Goal: Information Seeking & Learning: Learn about a topic

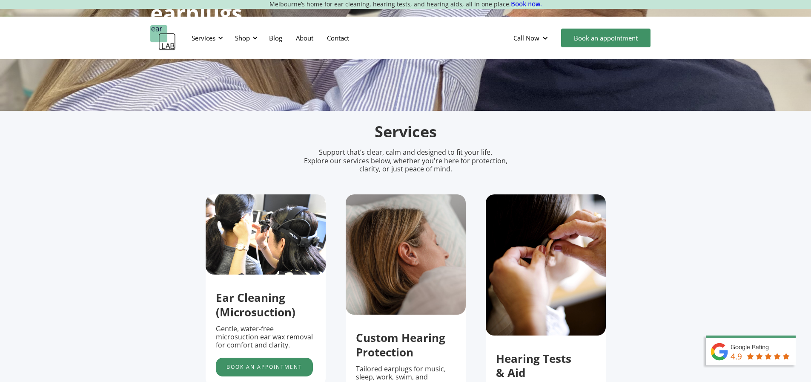
scroll to position [85, 0]
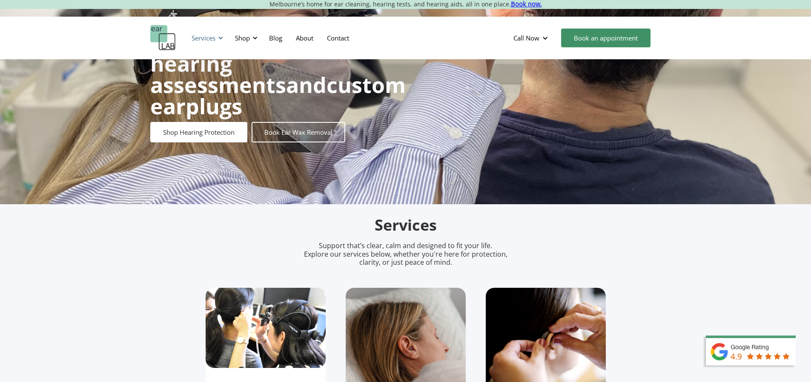
click at [198, 35] on div "Services" at bounding box center [204, 38] width 24 height 9
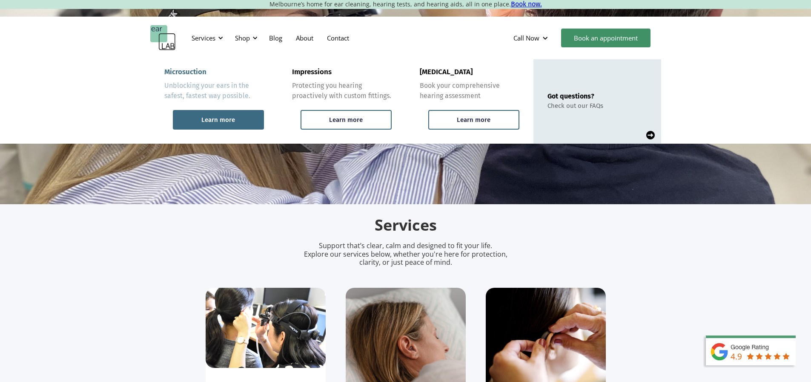
click at [230, 119] on div "Learn more" at bounding box center [218, 120] width 34 height 8
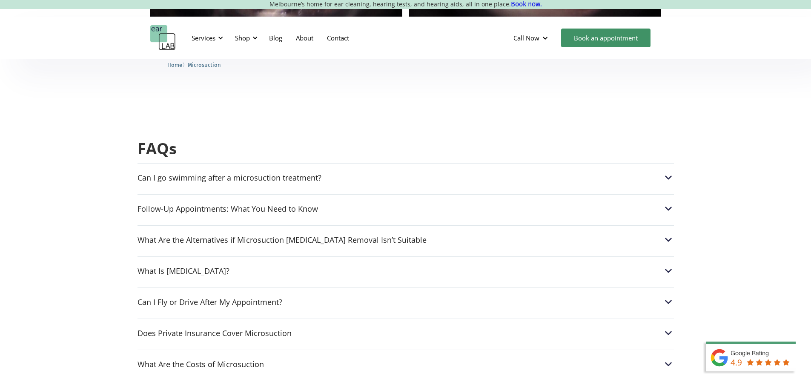
scroll to position [2002, 0]
click at [667, 171] on img at bounding box center [668, 176] width 11 height 11
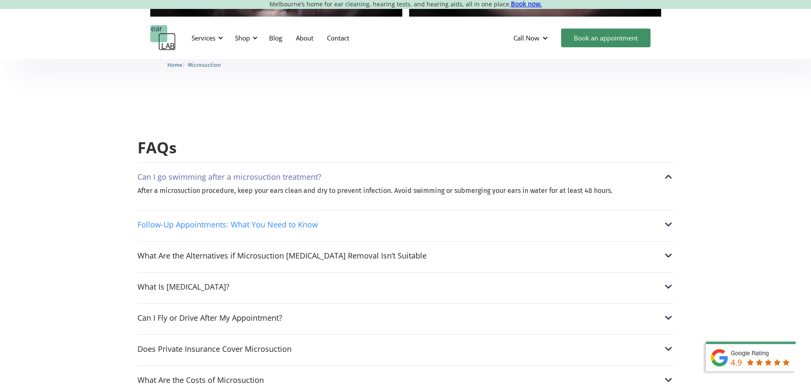
click at [670, 219] on img at bounding box center [668, 224] width 11 height 11
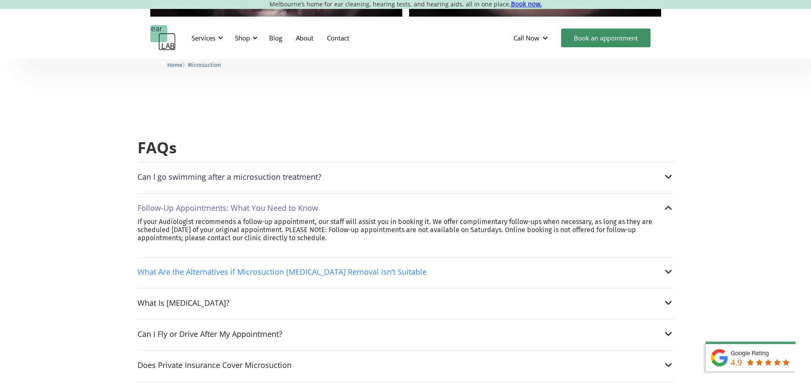
click at [669, 266] on img at bounding box center [668, 271] width 11 height 11
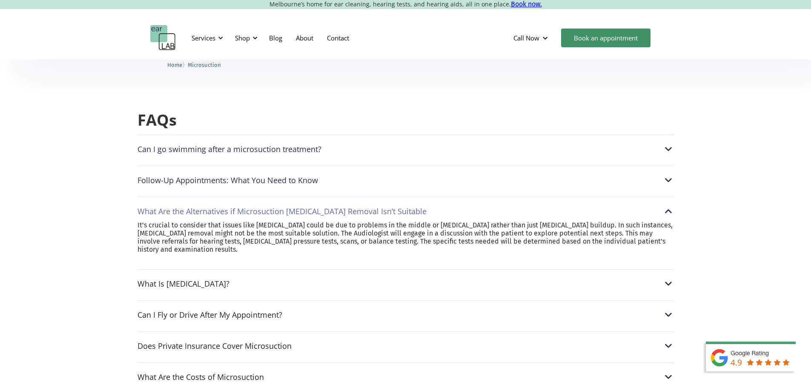
scroll to position [2044, 0]
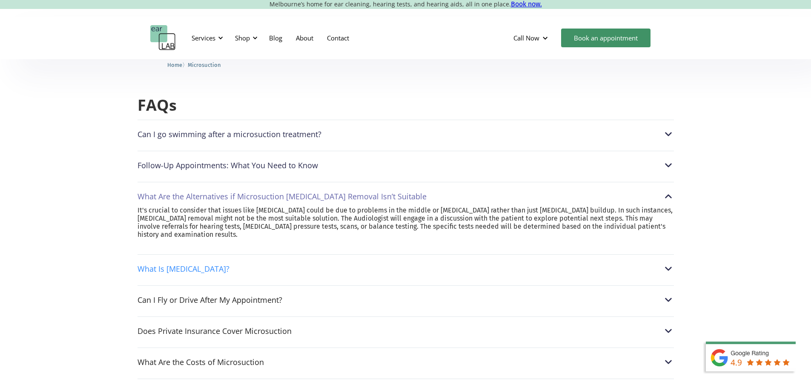
click at [670, 263] on img at bounding box center [668, 268] width 11 height 11
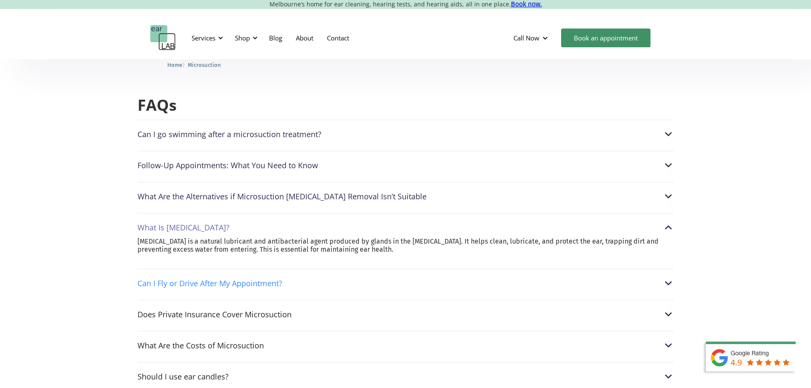
click at [667, 278] on img at bounding box center [668, 283] width 11 height 11
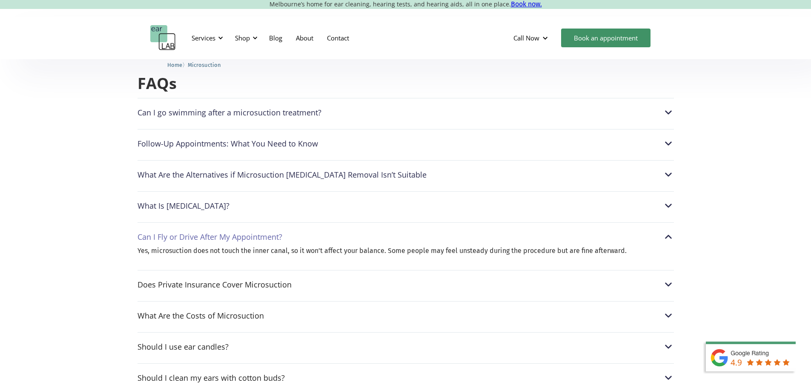
scroll to position [2087, 0]
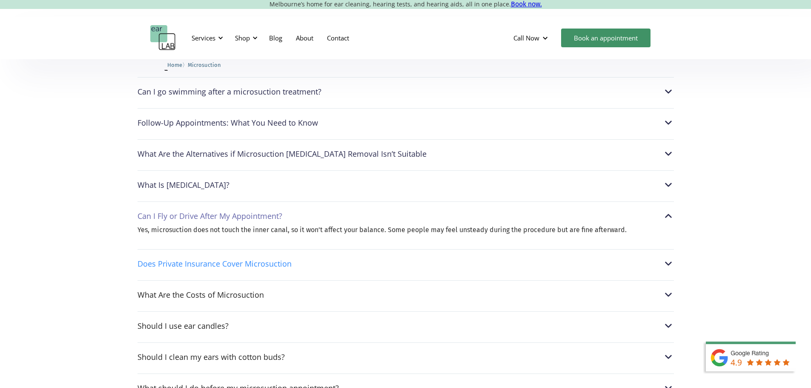
click at [667, 261] on img at bounding box center [668, 263] width 11 height 11
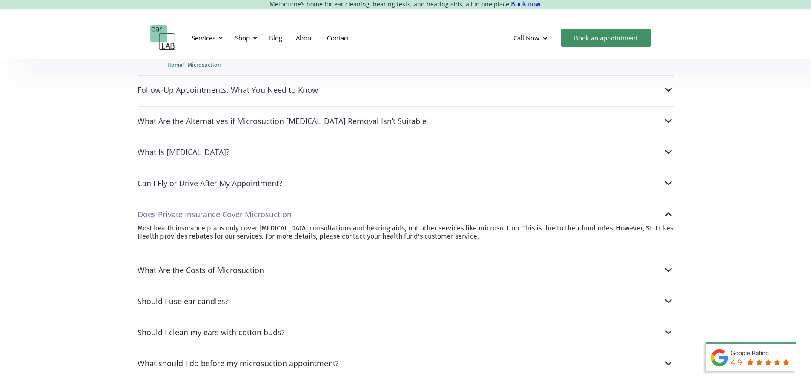
scroll to position [2129, 0]
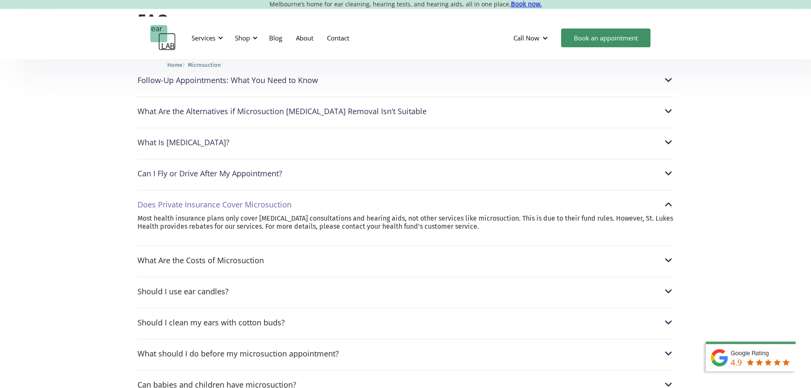
click at [670, 253] on div "What Are the Costs of Microsuction Adults: $120|Seniors (65+): $110| Students: …" at bounding box center [406, 258] width 537 height 24
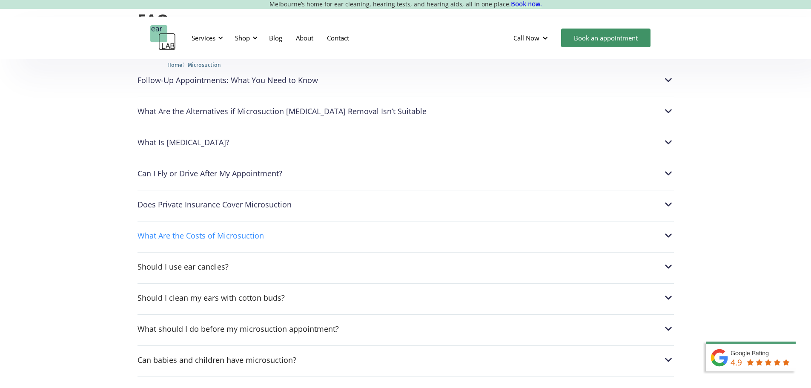
click at [668, 230] on img at bounding box center [668, 235] width 11 height 11
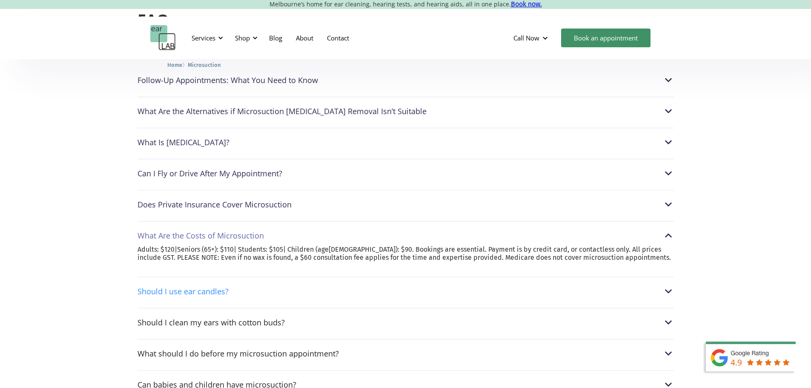
click at [671, 287] on img at bounding box center [668, 291] width 11 height 11
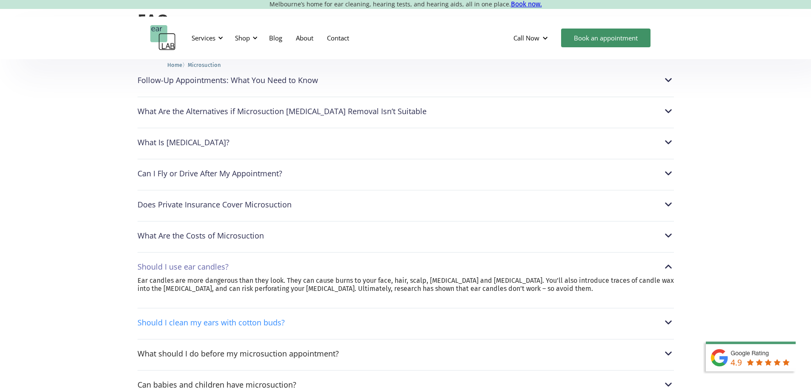
click at [671, 317] on img at bounding box center [668, 322] width 11 height 11
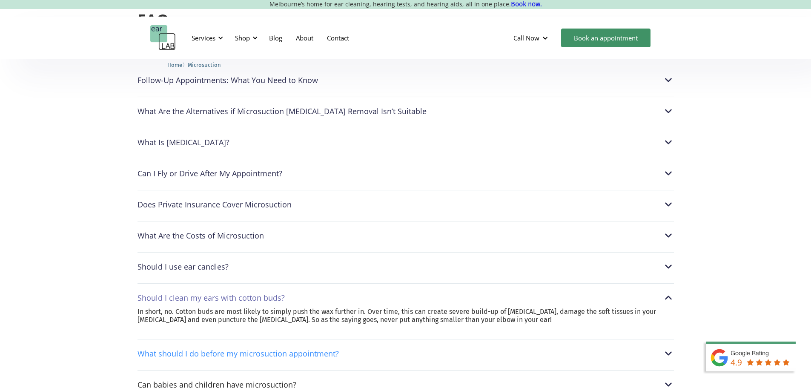
click at [669, 348] on img at bounding box center [668, 353] width 11 height 11
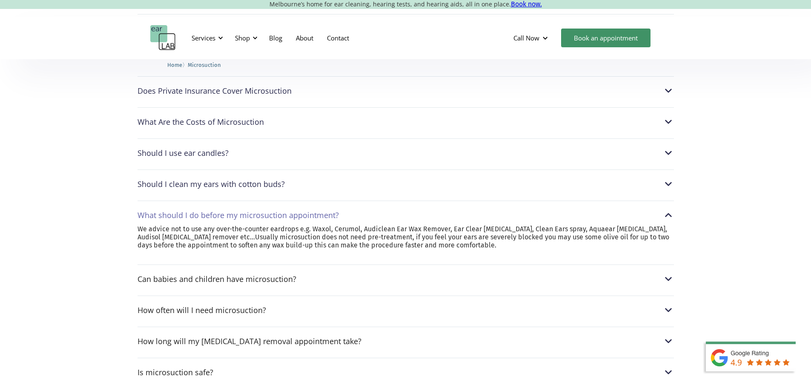
scroll to position [2257, 0]
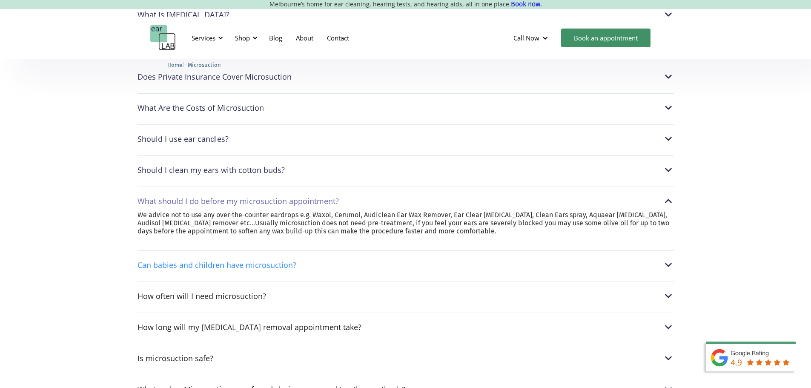
click at [670, 259] on img at bounding box center [668, 264] width 11 height 11
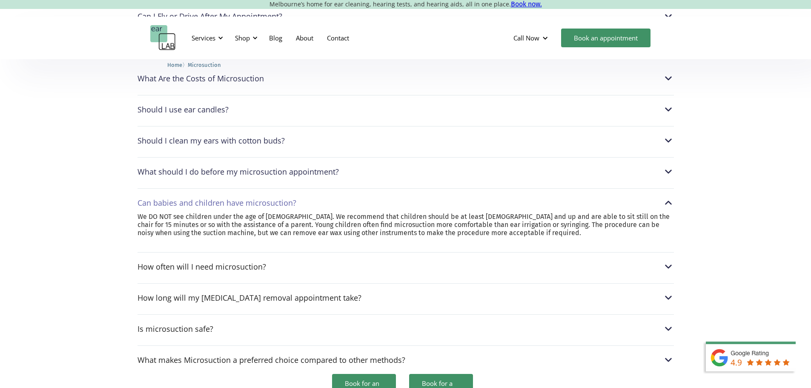
scroll to position [2300, 0]
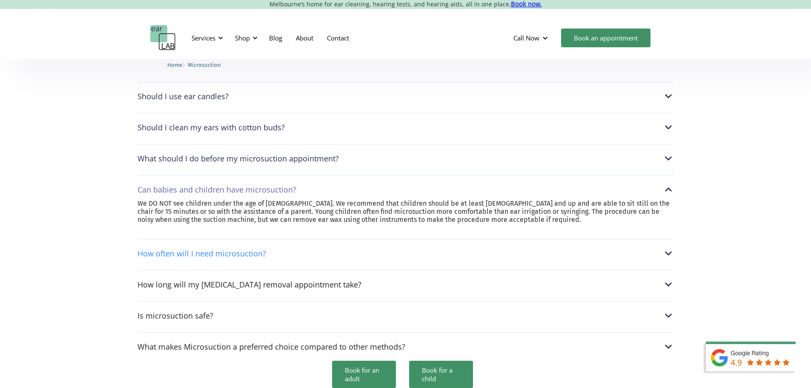
click at [673, 253] on img at bounding box center [668, 253] width 11 height 11
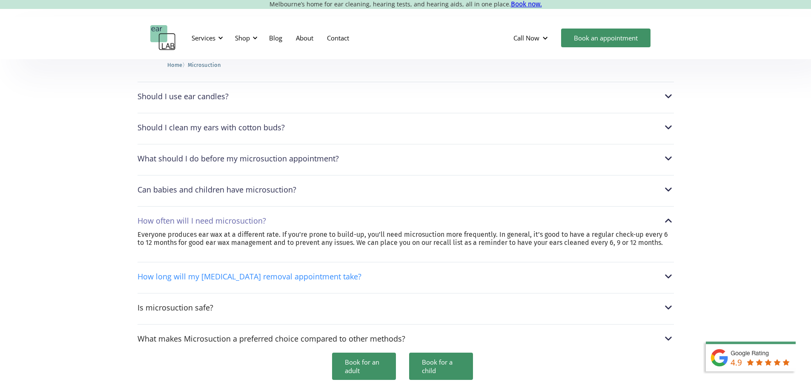
click at [663, 276] on img at bounding box center [668, 276] width 11 height 11
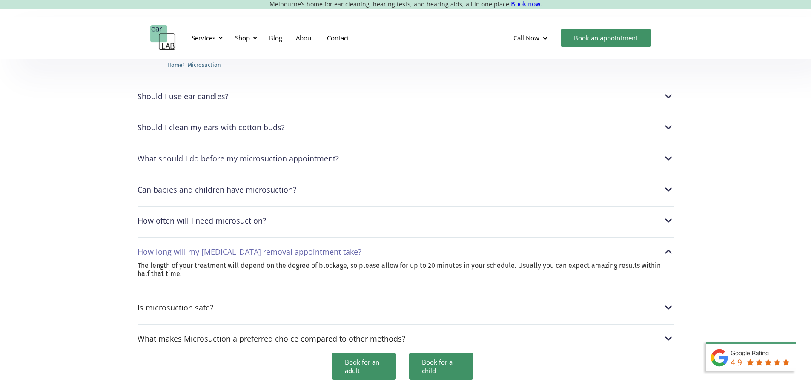
click at [675, 294] on div "FAQs Can I go swimming after a microsuction treatment? After a microsuction pro…" at bounding box center [405, 105] width 811 height 621
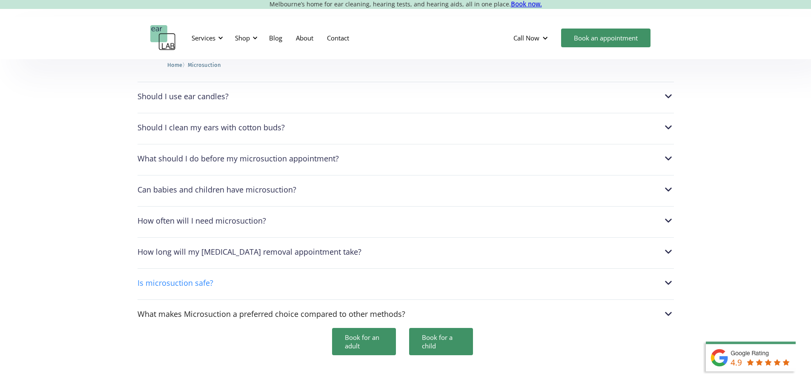
click at [665, 277] on img at bounding box center [668, 282] width 11 height 11
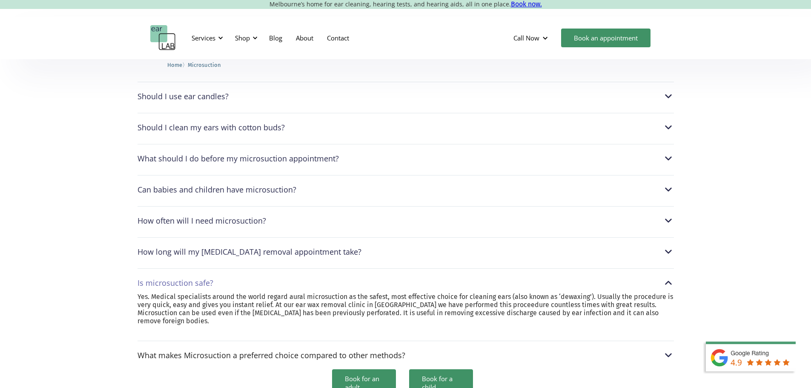
scroll to position [2342, 0]
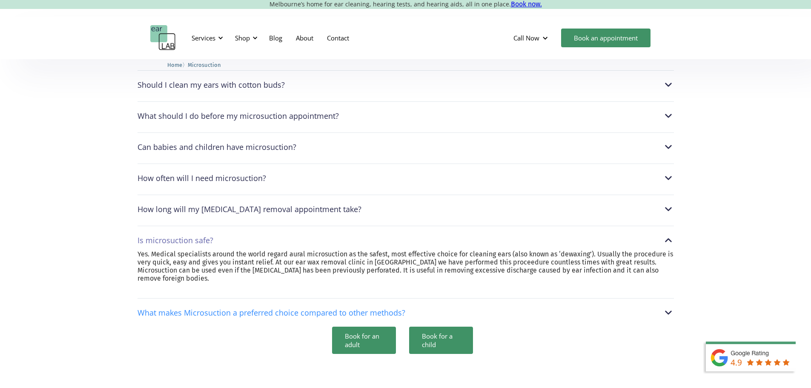
click at [668, 307] on img at bounding box center [668, 312] width 11 height 11
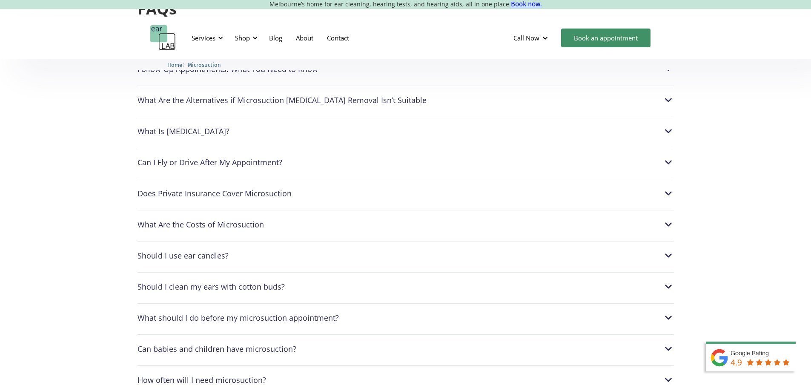
scroll to position [1885, 0]
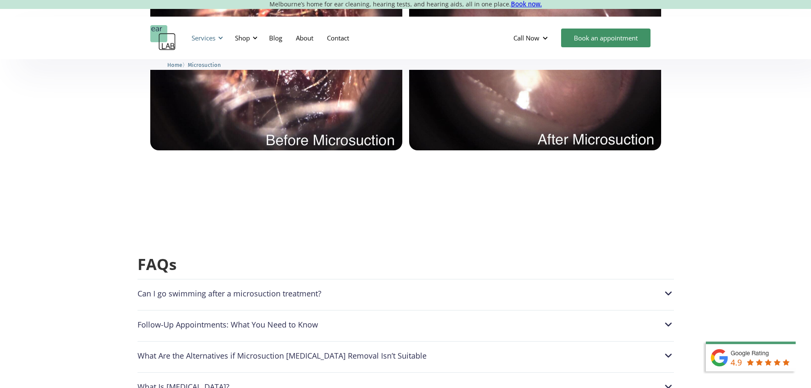
click at [207, 41] on div "Services" at bounding box center [204, 38] width 24 height 9
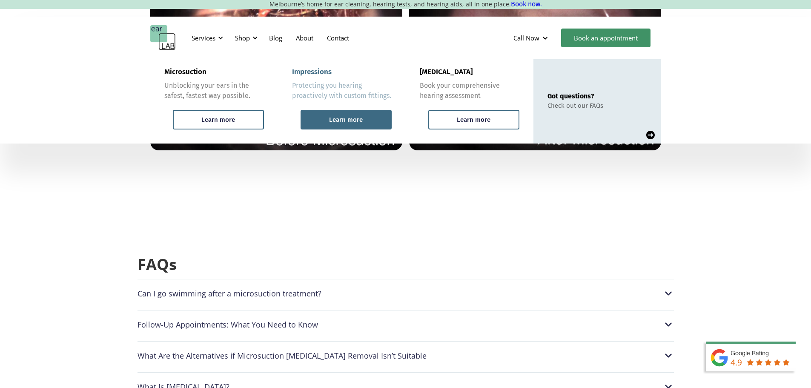
click at [331, 115] on div "Learn more" at bounding box center [346, 120] width 91 height 20
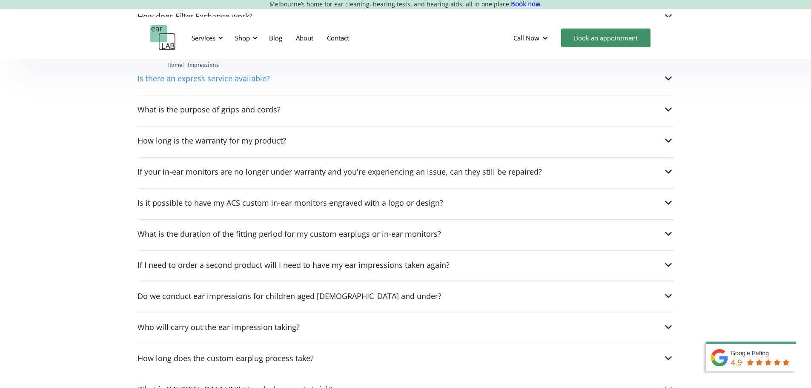
scroll to position [1150, 0]
